Goal: Task Accomplishment & Management: Complete application form

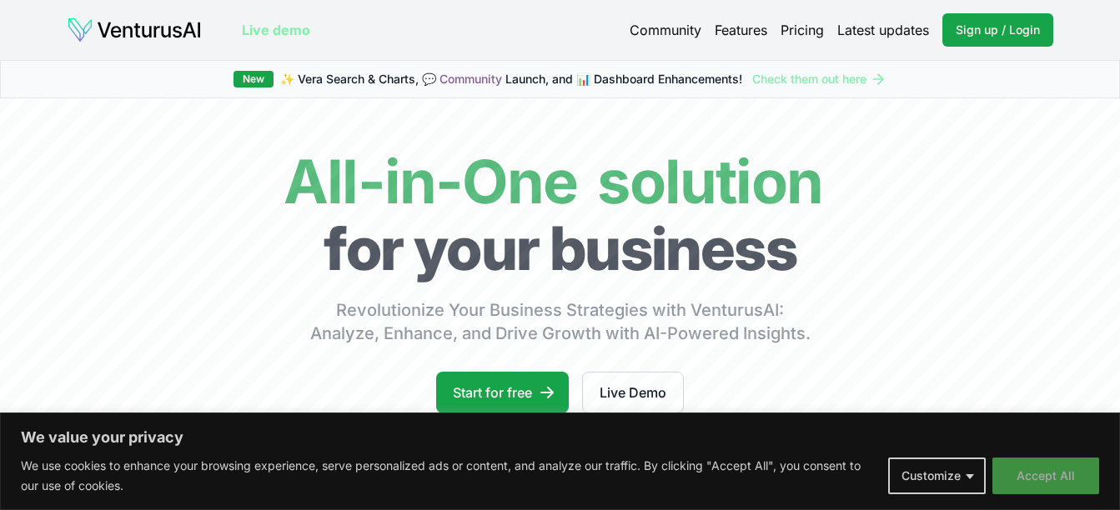
drag, startPoint x: 1033, startPoint y: 464, endPoint x: 1041, endPoint y: 490, distance: 28.0
click at [1041, 490] on button "Accept All" at bounding box center [1045, 476] width 107 height 37
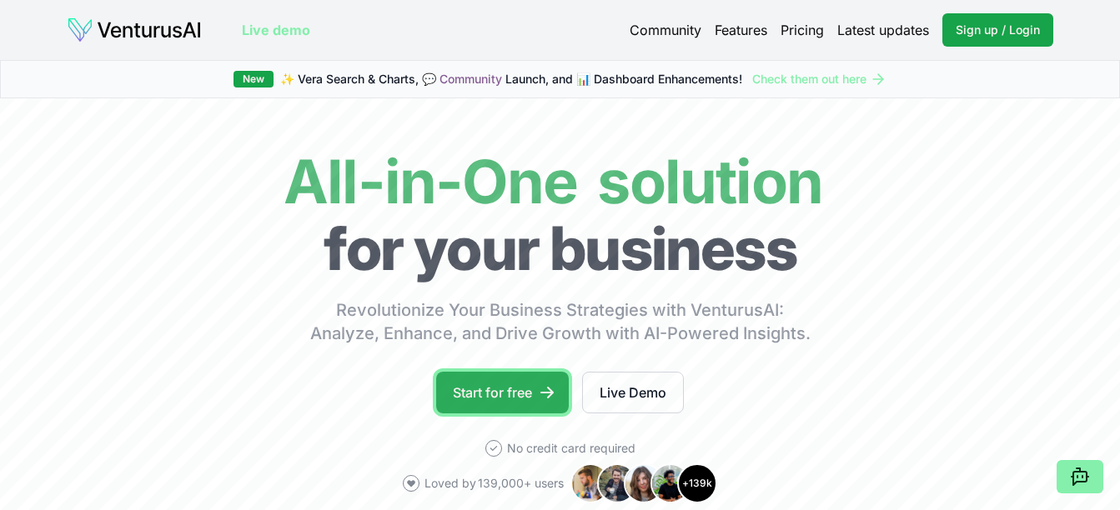
click at [507, 388] on link "Start for free" at bounding box center [502, 393] width 133 height 42
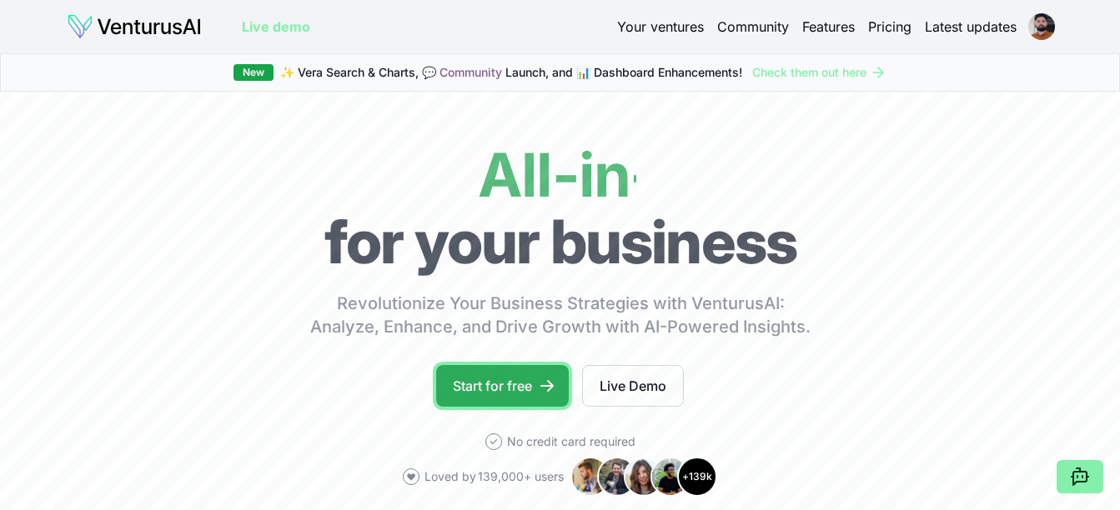
click at [535, 386] on link "Start for free" at bounding box center [502, 386] width 133 height 42
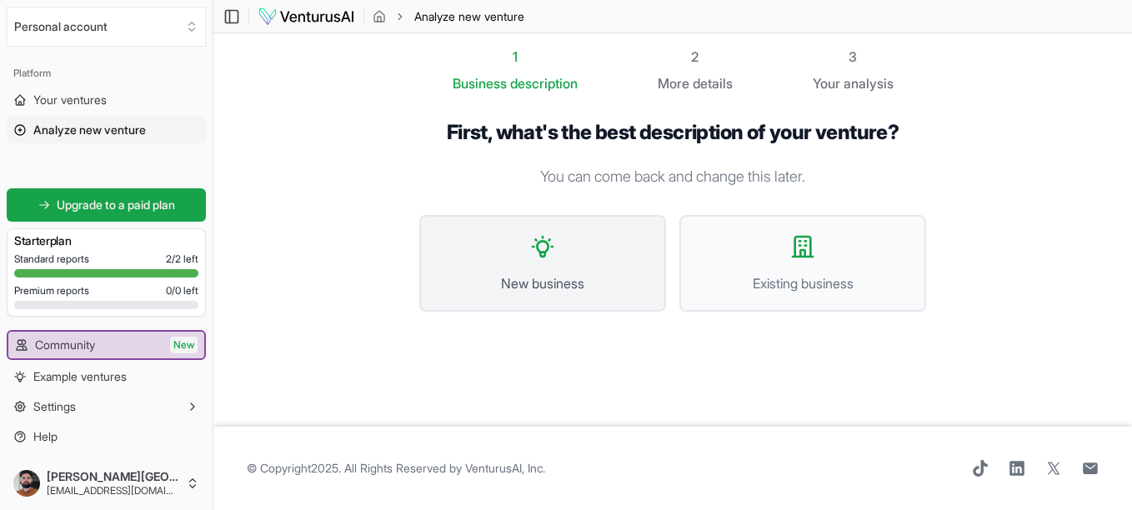
click at [544, 250] on icon at bounding box center [542, 246] width 27 height 27
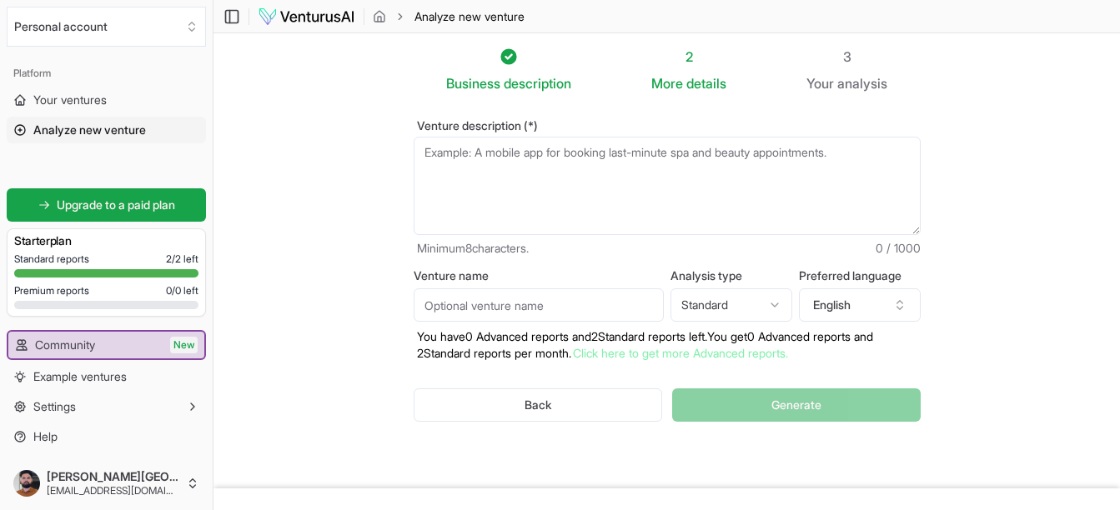
click at [498, 188] on textarea "Venture description (*)" at bounding box center [667, 186] width 507 height 98
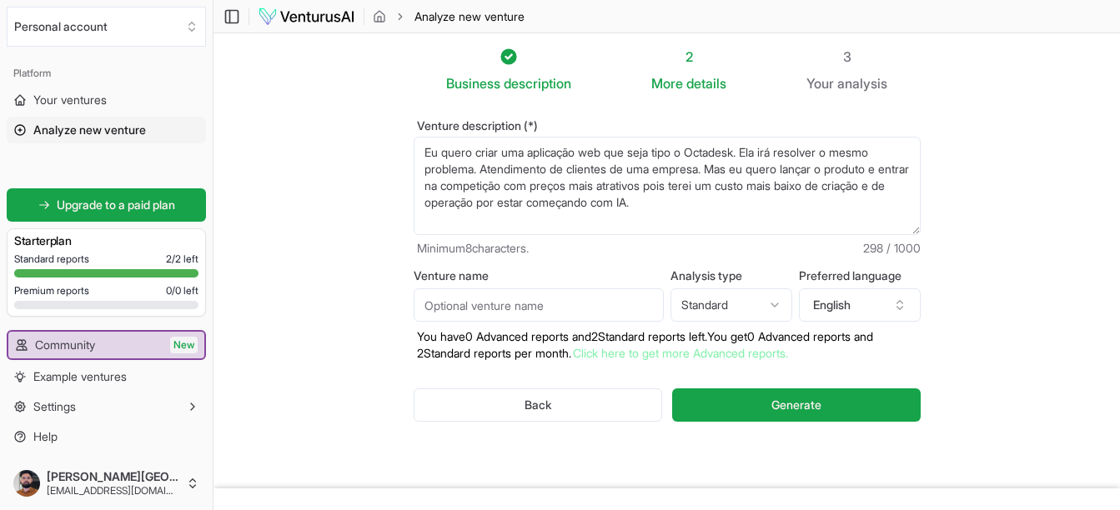
scroll to position [8, 0]
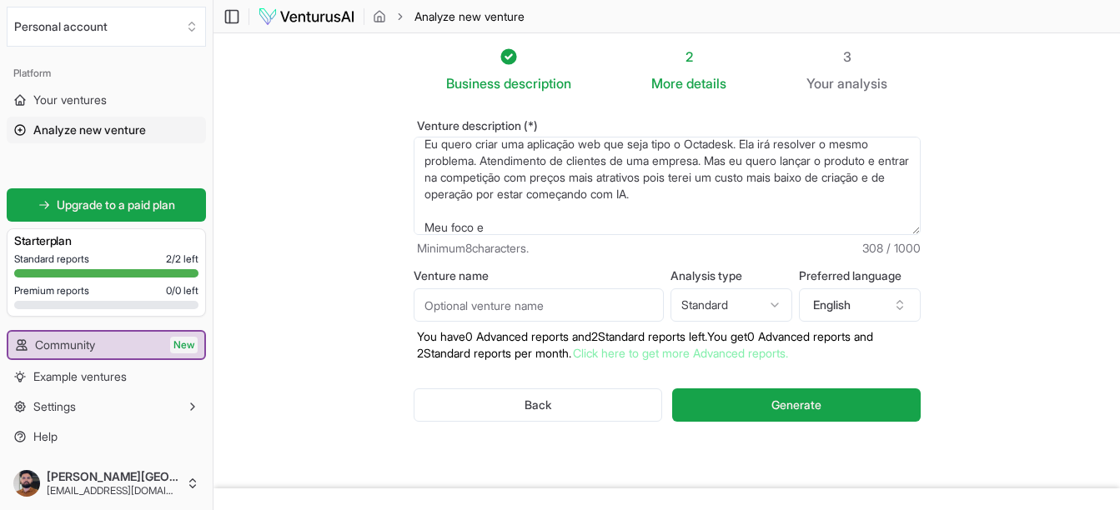
click at [577, 218] on textarea "Eu quero criar uma aplicação web que seja tipo o Octadesk. Ela irá resolver o m…" at bounding box center [667, 186] width 507 height 98
paste textarea "DotDesk - Portal - Módulo de Conversa com clientes - Gestão de Tickets - Comuni…"
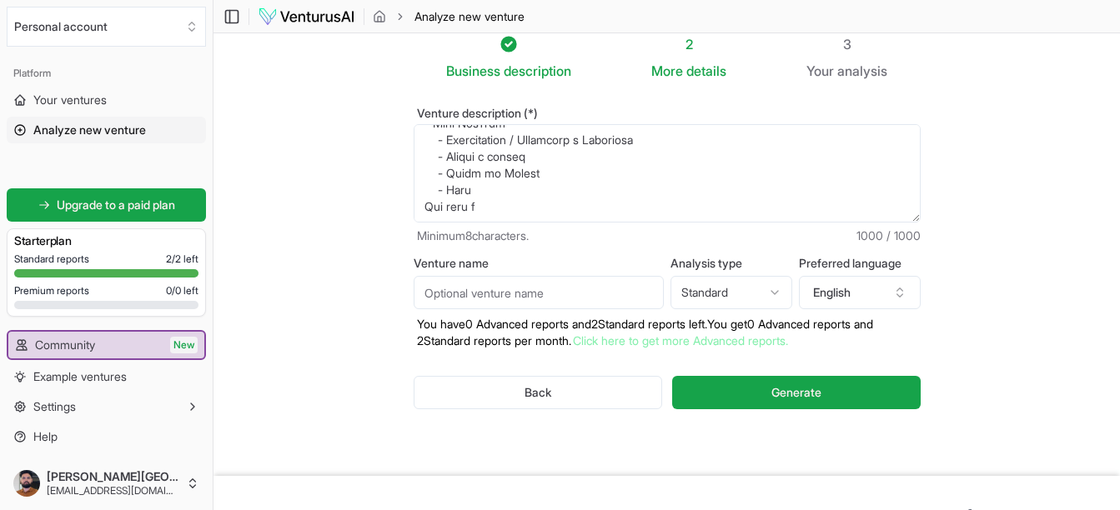
scroll to position [9, 0]
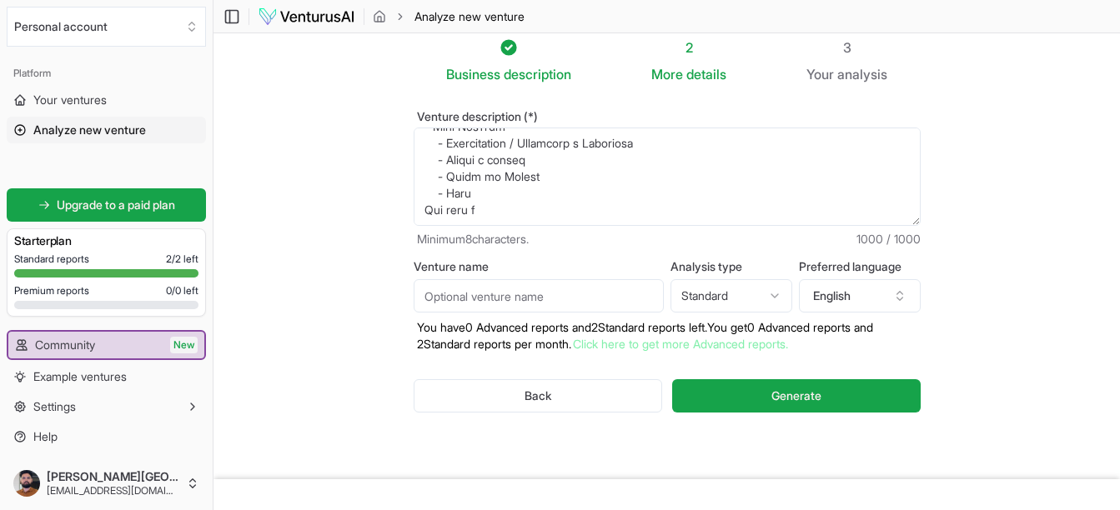
drag, startPoint x: 506, startPoint y: 216, endPoint x: 544, endPoint y: 181, distance: 51.9
click at [544, 181] on textarea "Eu quero criar uma aplicação web que seja tipo o Octadesk. Ela irá resolver o m…" at bounding box center [667, 177] width 507 height 98
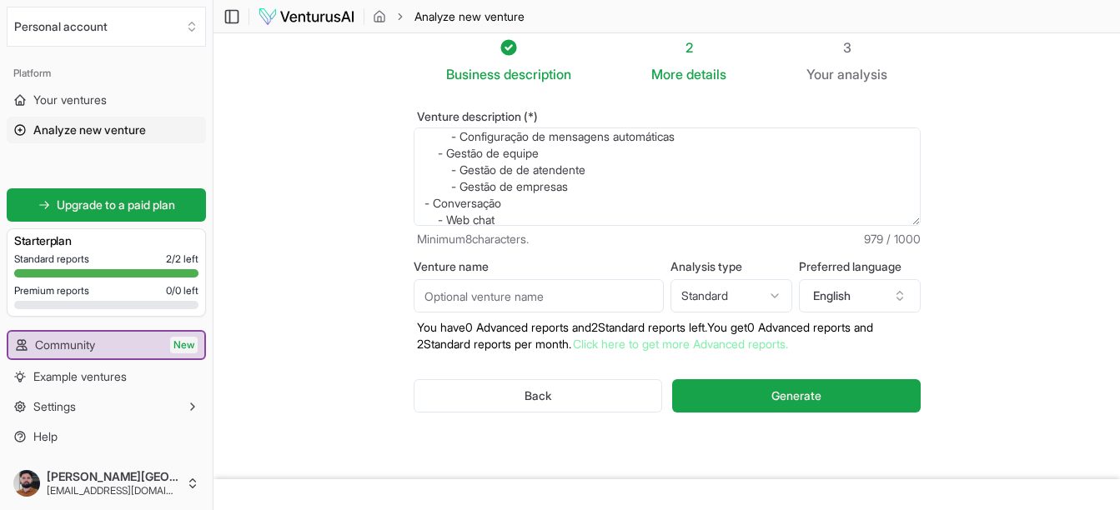
scroll to position [239, 0]
type textarea "Eu quero criar uma aplicação web que seja tipo o Octadesk. Ela irá resolver o m…"
click at [535, 289] on input "Venture name" at bounding box center [539, 295] width 250 height 33
type input "o"
type input "DotDesk"
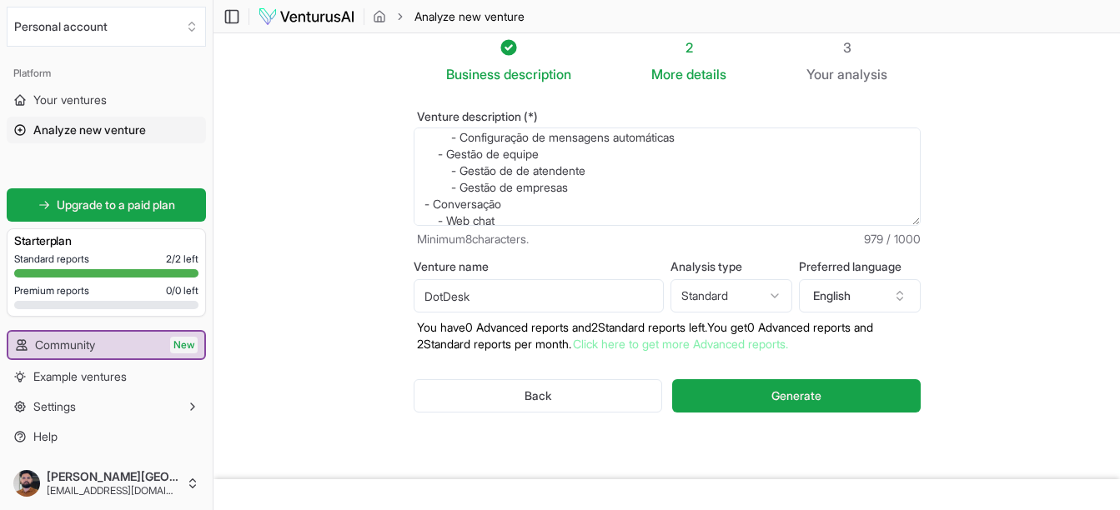
click at [715, 313] on div "Venture name DotDesk Analysis type Standard Advanced Standard Preferred languag…" at bounding box center [667, 307] width 507 height 92
click at [730, 304] on html "We value your privacy We use cookies to enhance your browsing experience, serve…" at bounding box center [560, 246] width 1120 height 510
select select "advanced"
click at [840, 283] on button "English" at bounding box center [860, 295] width 122 height 33
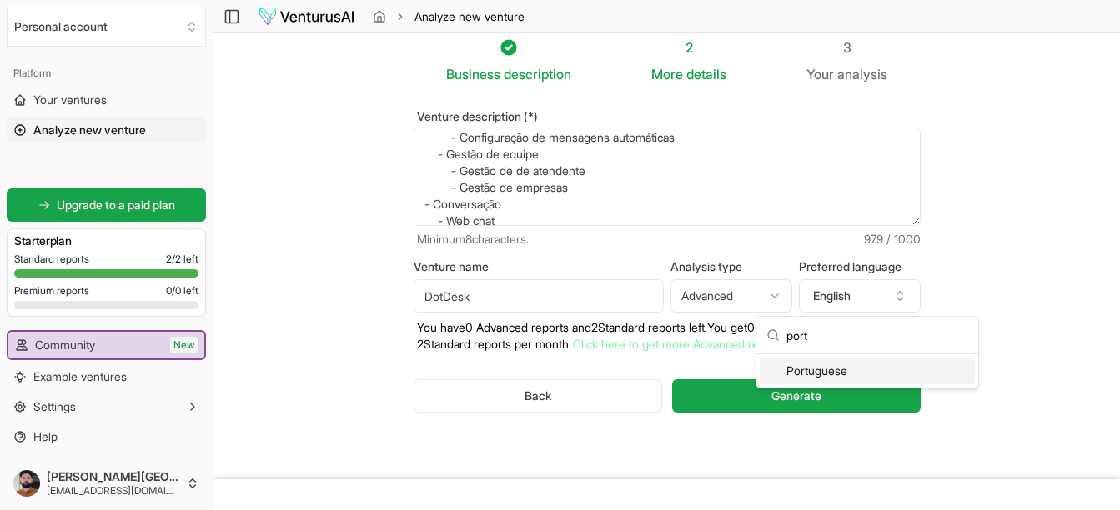
type input "port"
click at [810, 378] on div "Portuguese" at bounding box center [867, 371] width 215 height 27
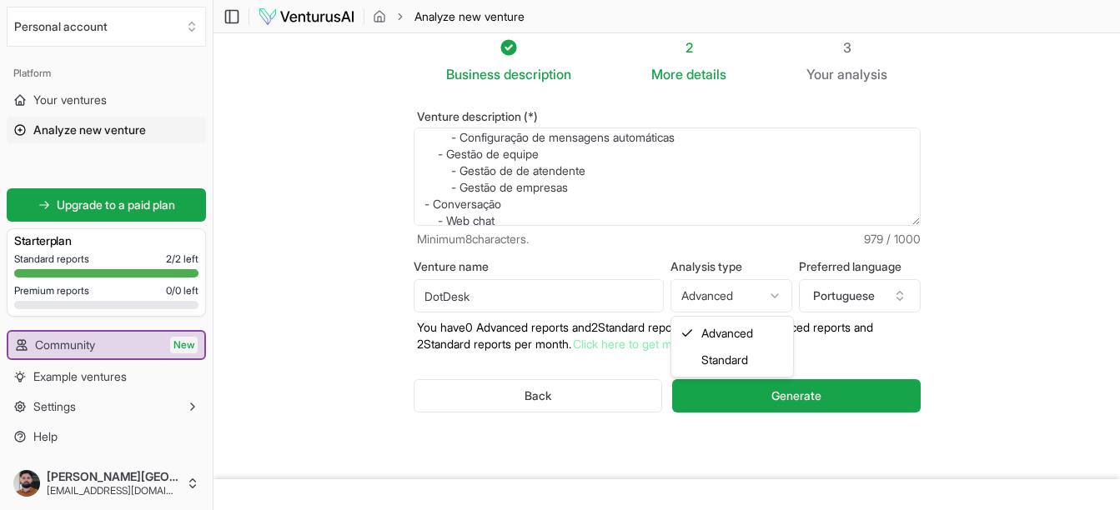
click at [749, 285] on html "We value your privacy We use cookies to enhance your browsing experience, serve…" at bounding box center [560, 246] width 1120 height 510
select select "standard"
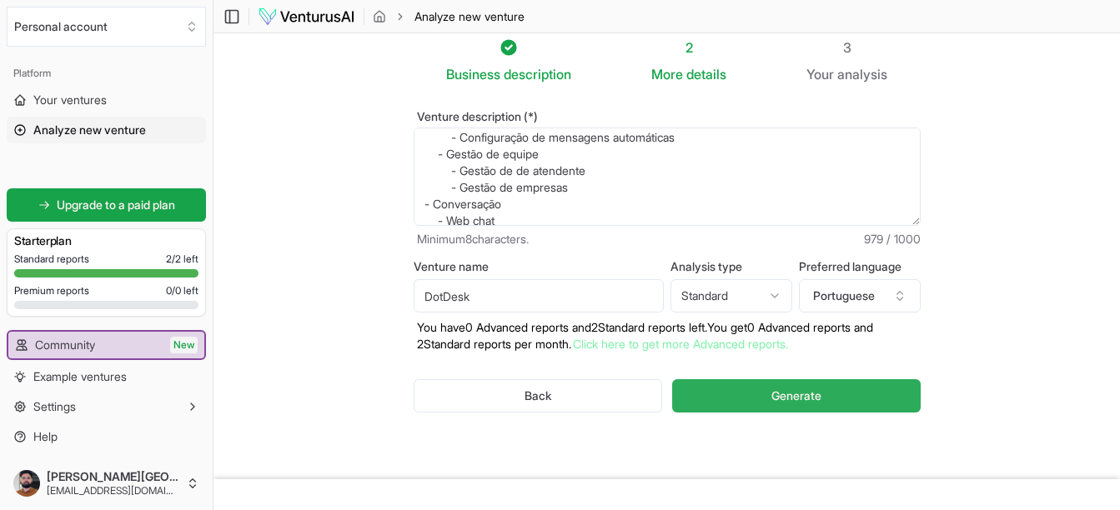
click at [758, 392] on button "Generate" at bounding box center [796, 395] width 248 height 33
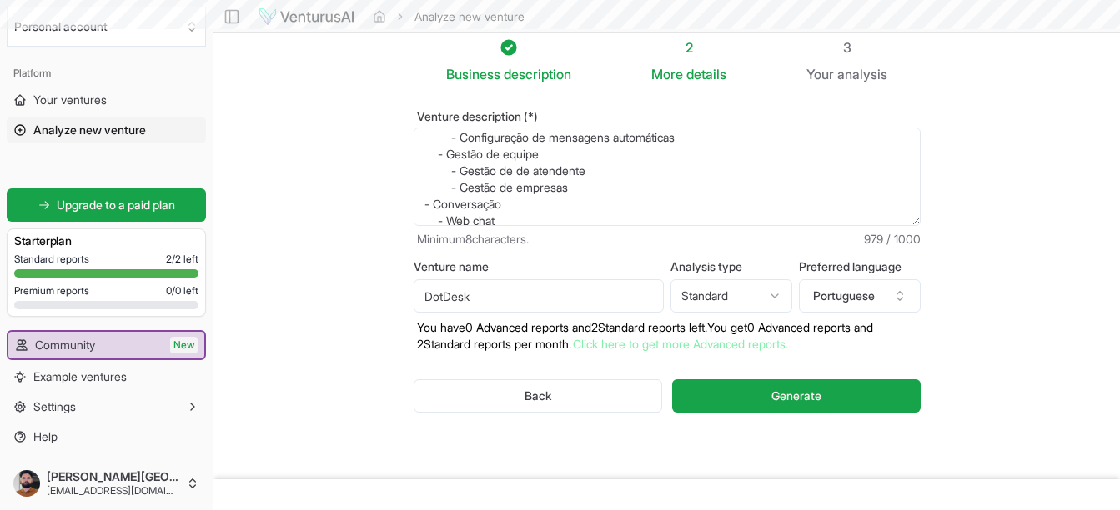
scroll to position [0, 0]
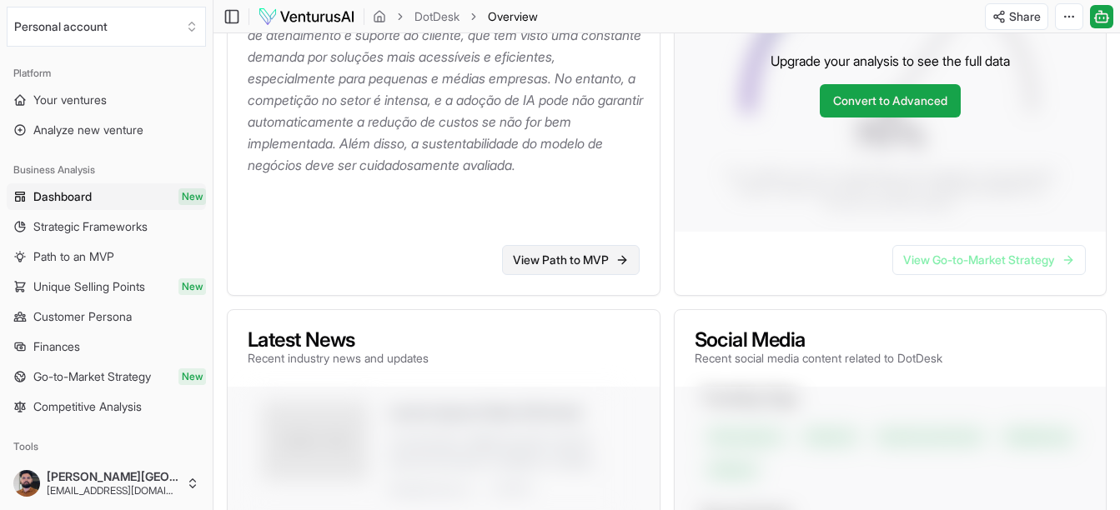
scroll to position [381, 0]
click at [558, 274] on link "View Path to MVP" at bounding box center [571, 259] width 138 height 30
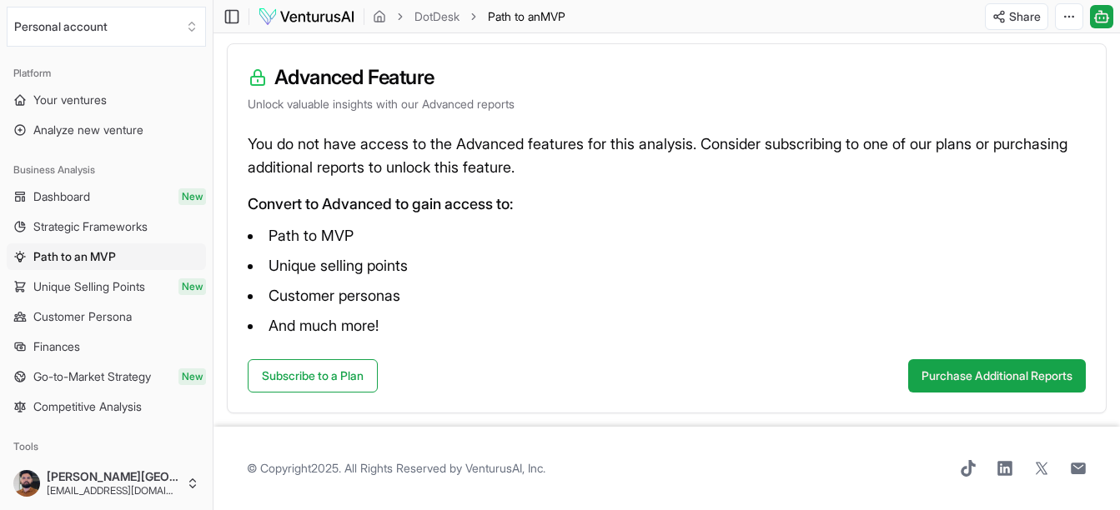
scroll to position [194, 0]
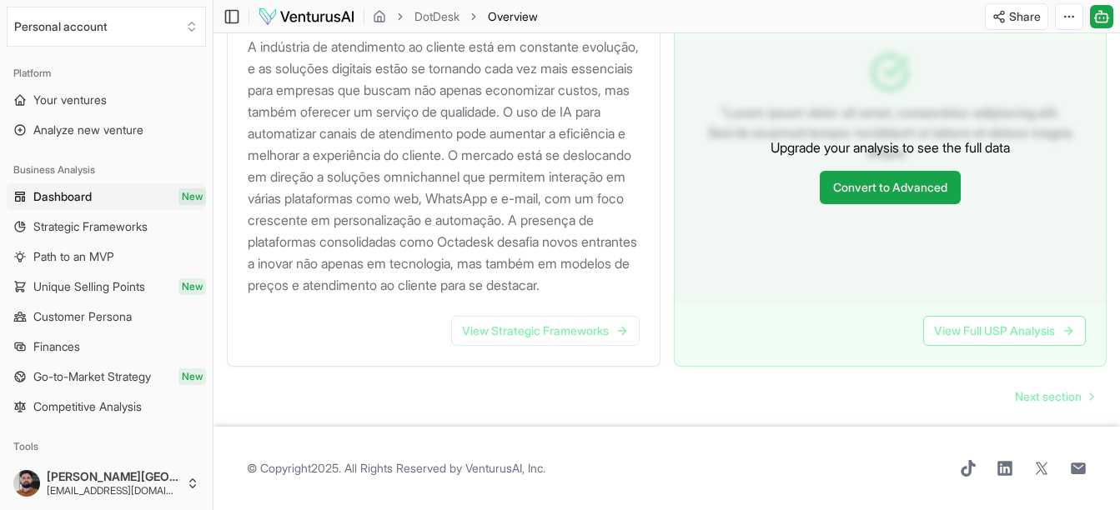
scroll to position [1771, 0]
click at [1018, 394] on span "Next section" at bounding box center [1048, 397] width 67 height 17
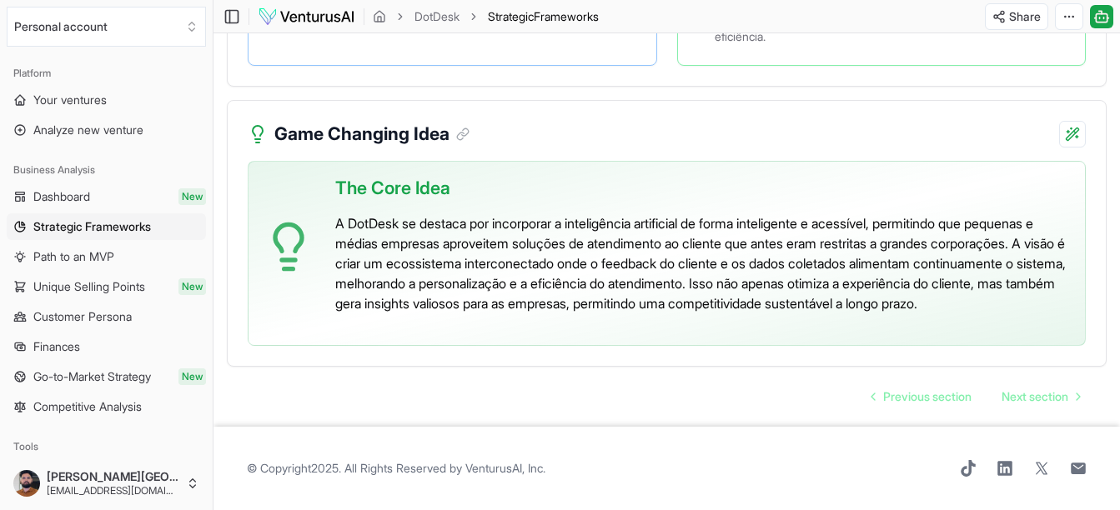
scroll to position [3808, 0]
click at [1007, 401] on span "Next section" at bounding box center [1034, 397] width 67 height 17
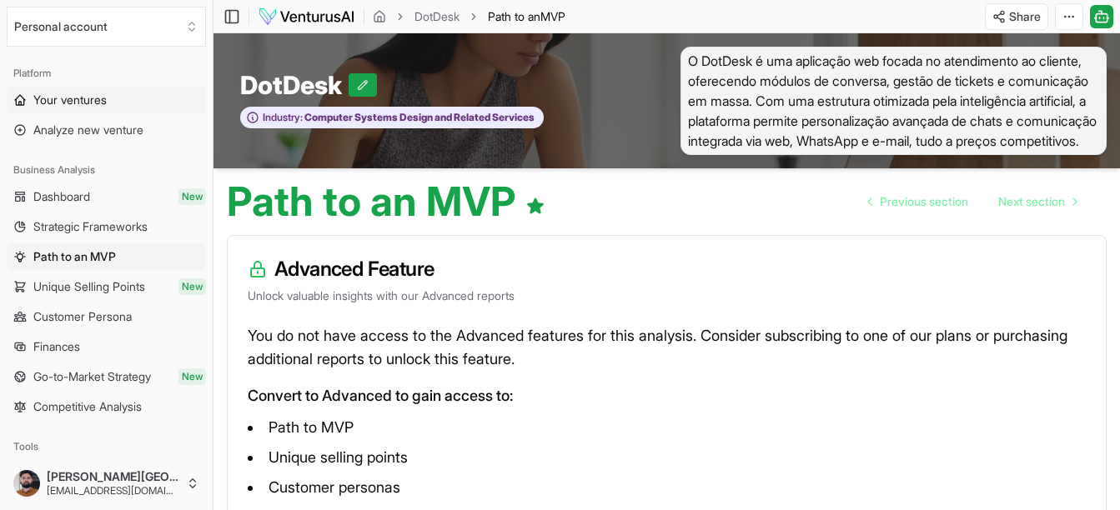
click at [62, 94] on span "Your ventures" at bounding box center [69, 100] width 73 height 17
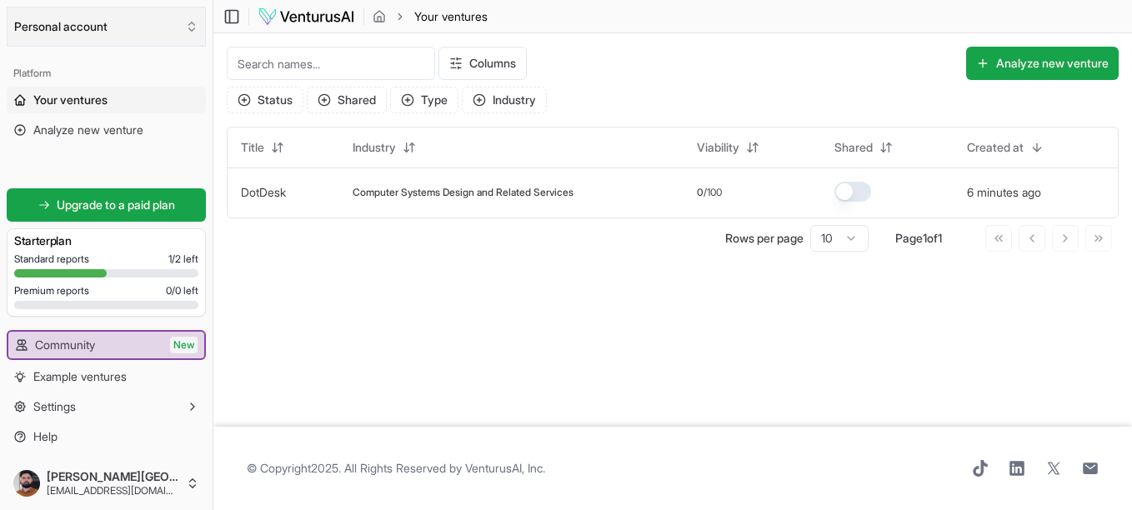
click at [160, 39] on button "Personal account" at bounding box center [106, 27] width 199 height 40
click at [275, 224] on html "We value your privacy We use cookies to enhance your browsing experience, serve…" at bounding box center [566, 255] width 1132 height 510
click at [323, 13] on img at bounding box center [307, 17] width 98 height 20
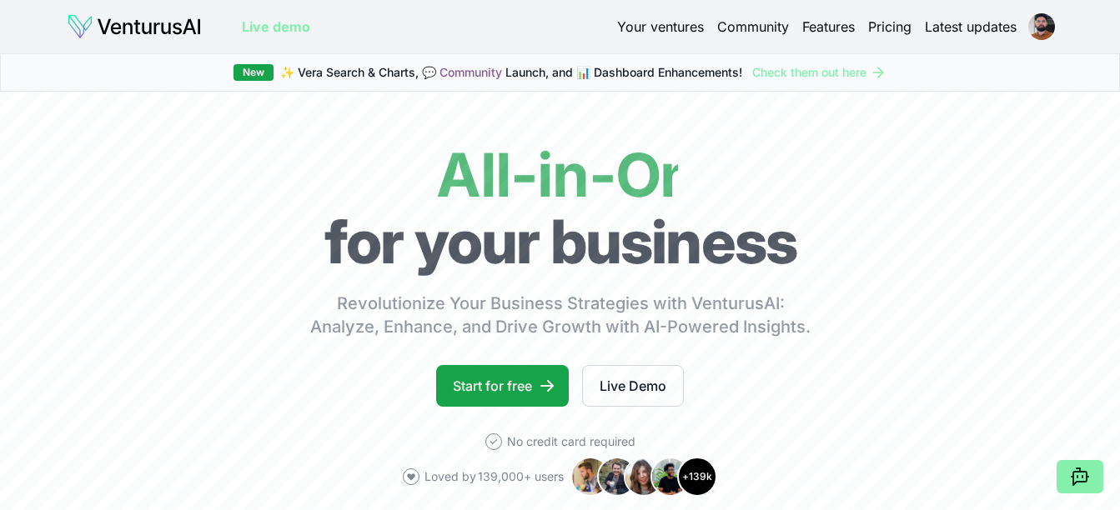
click at [875, 23] on link "Pricing" at bounding box center [889, 27] width 43 height 20
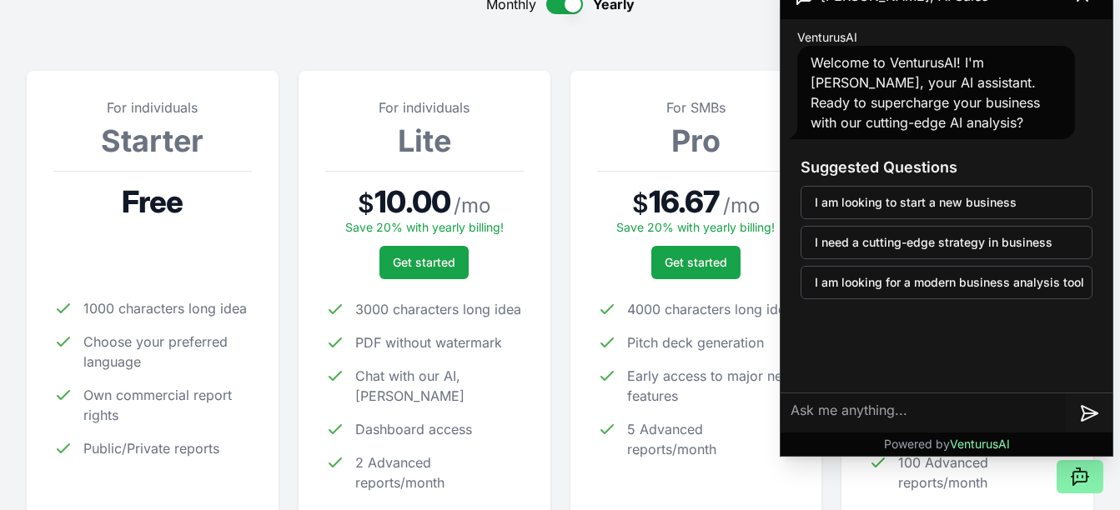
scroll to position [193, 0]
click at [576, 373] on div "For SMBs Pro $ 16.67 / mo Save 20% with yearly billing! Get started 4000 charac…" at bounding box center [696, 304] width 252 height 469
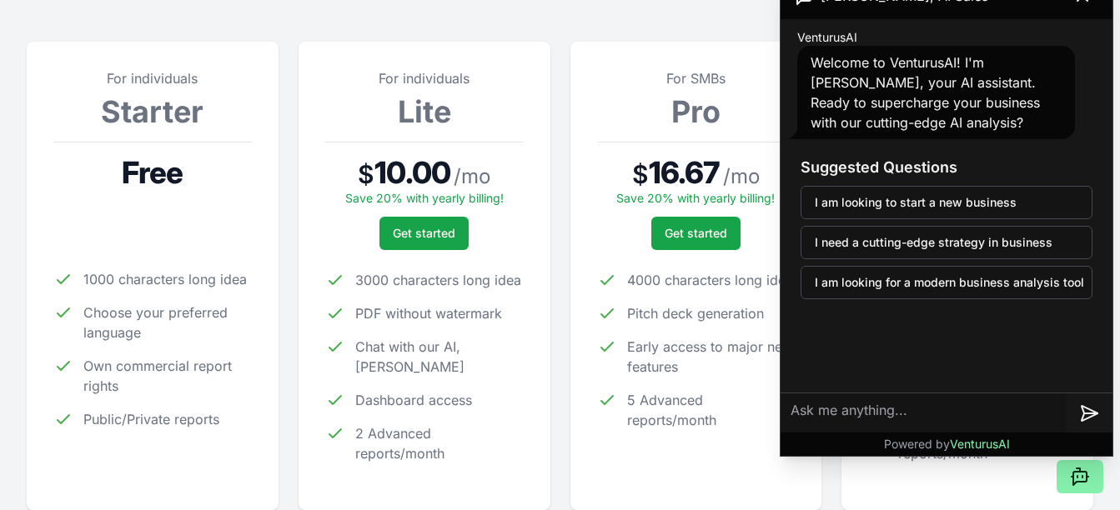
scroll to position [223, 0]
click at [586, 397] on div "For SMBs Pro $ 16.67 / mo Save 20% with yearly billing! Get started 4000 charac…" at bounding box center [696, 275] width 252 height 469
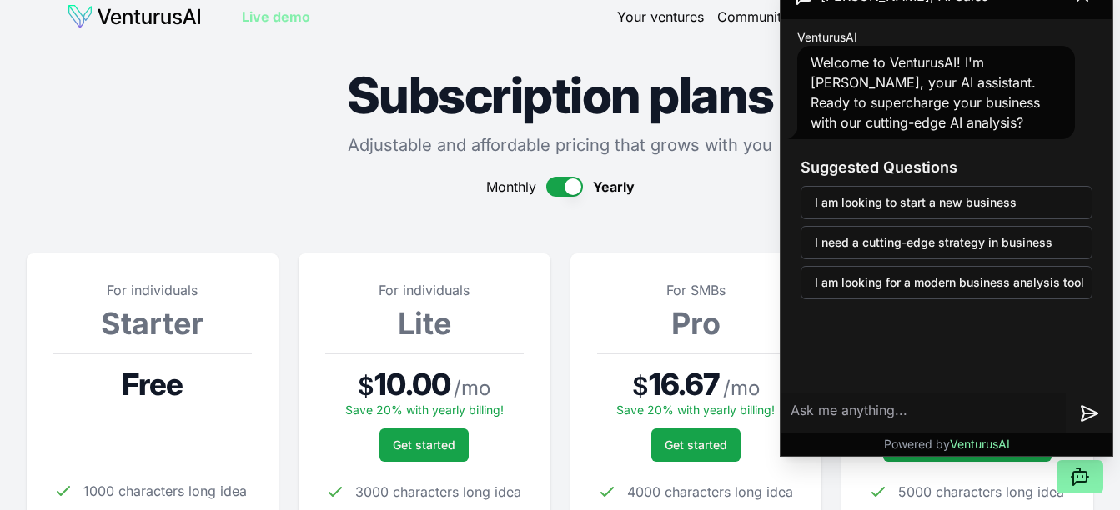
scroll to position [0, 0]
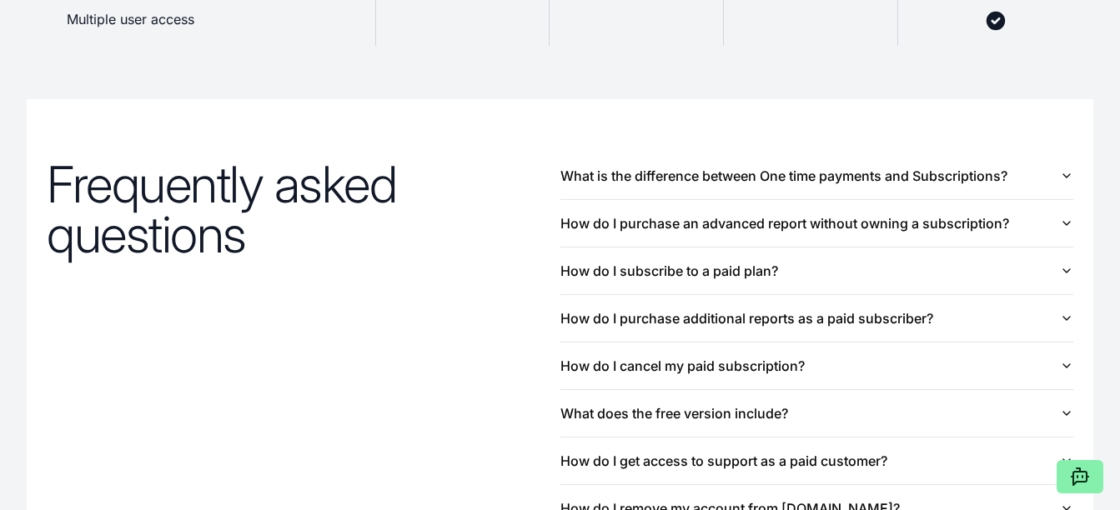
scroll to position [2083, 0]
